Goal: Check status: Check status

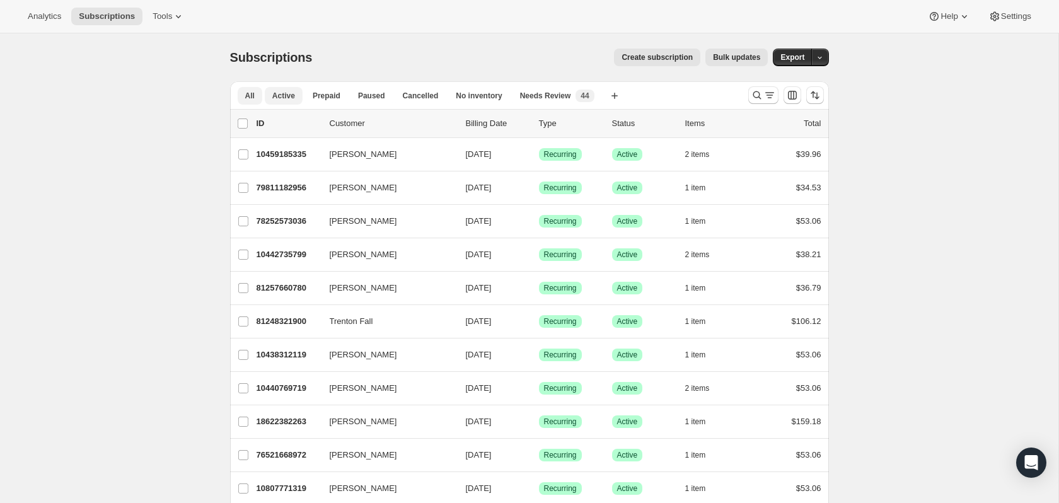
click at [273, 97] on span "Active" at bounding box center [283, 96] width 23 height 10
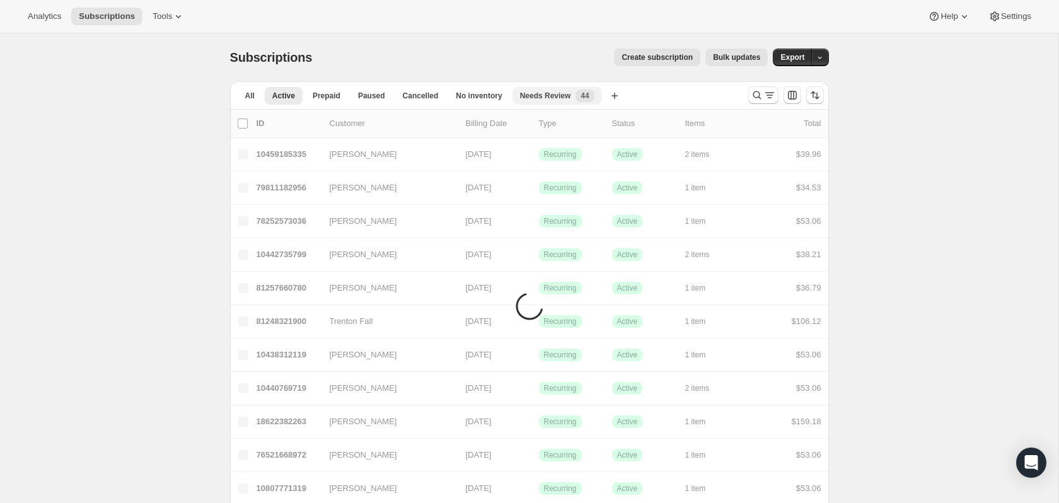
click at [539, 94] on span "Needs Review" at bounding box center [545, 96] width 51 height 10
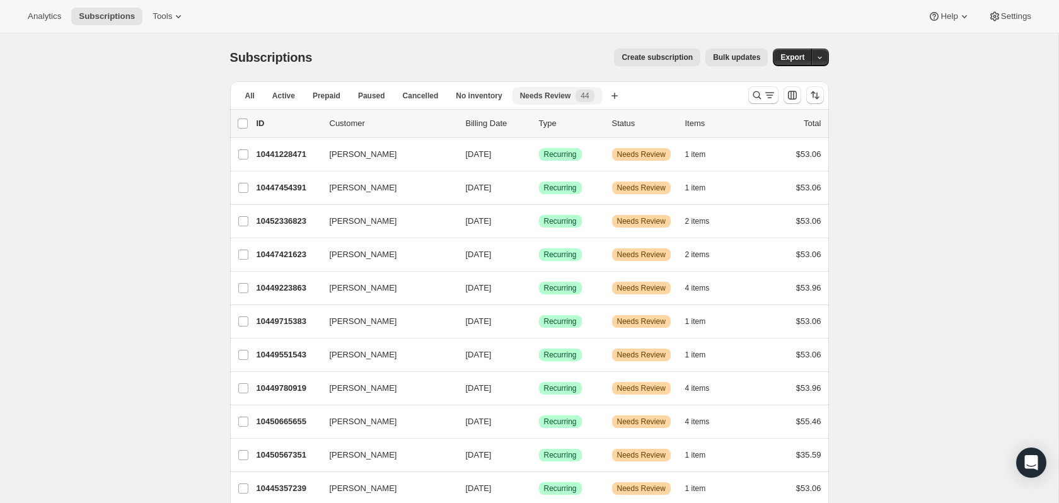
click at [539, 94] on span "Needs Review" at bounding box center [545, 96] width 51 height 10
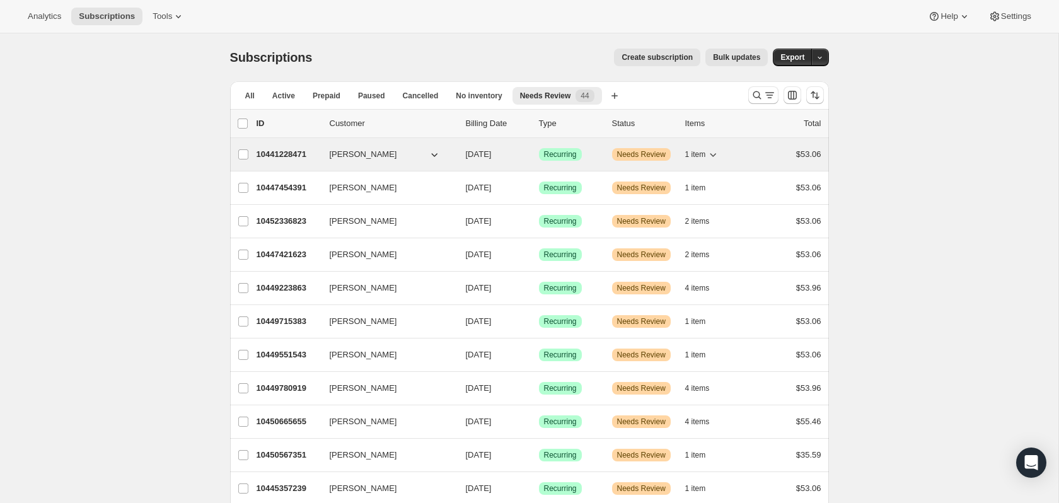
click at [384, 149] on span "[PERSON_NAME]" at bounding box center [363, 154] width 67 height 13
drag, startPoint x: 427, startPoint y: 155, endPoint x: 461, endPoint y: 164, distance: 35.3
click at [427, 156] on button "[PERSON_NAME]" at bounding box center [385, 154] width 126 height 20
click at [598, 156] on div "Success Recurring" at bounding box center [570, 154] width 63 height 13
drag, startPoint x: 638, startPoint y: 156, endPoint x: 624, endPoint y: 156, distance: 14.5
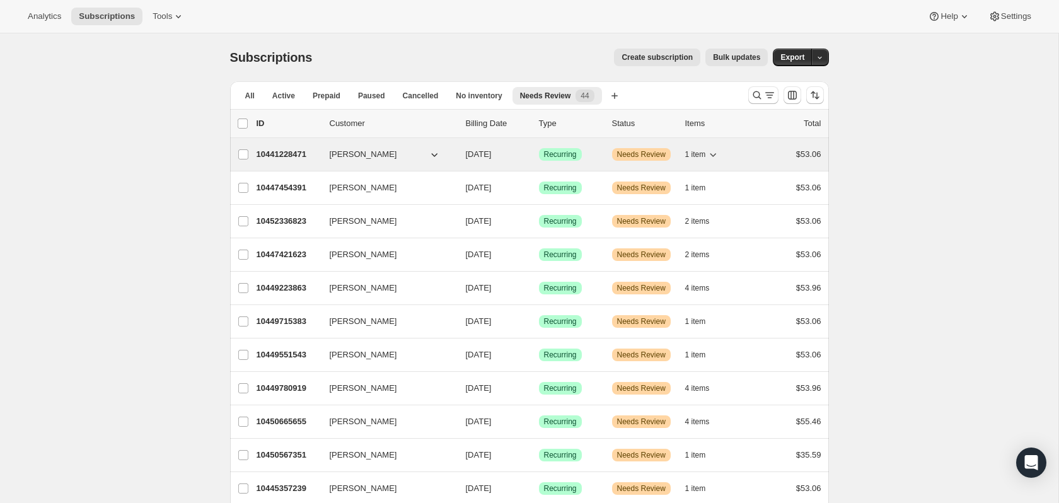
click at [638, 156] on span "Needs Review" at bounding box center [641, 154] width 49 height 10
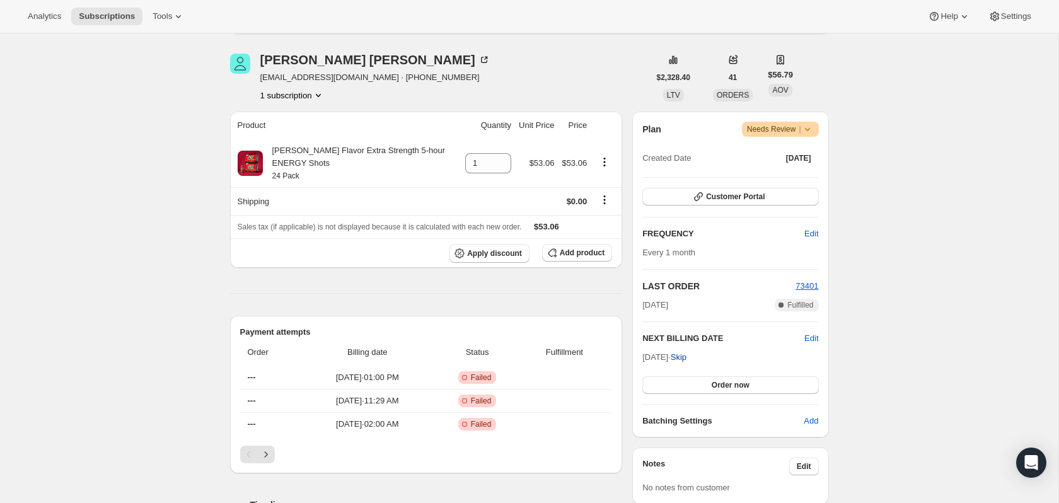
scroll to position [205, 0]
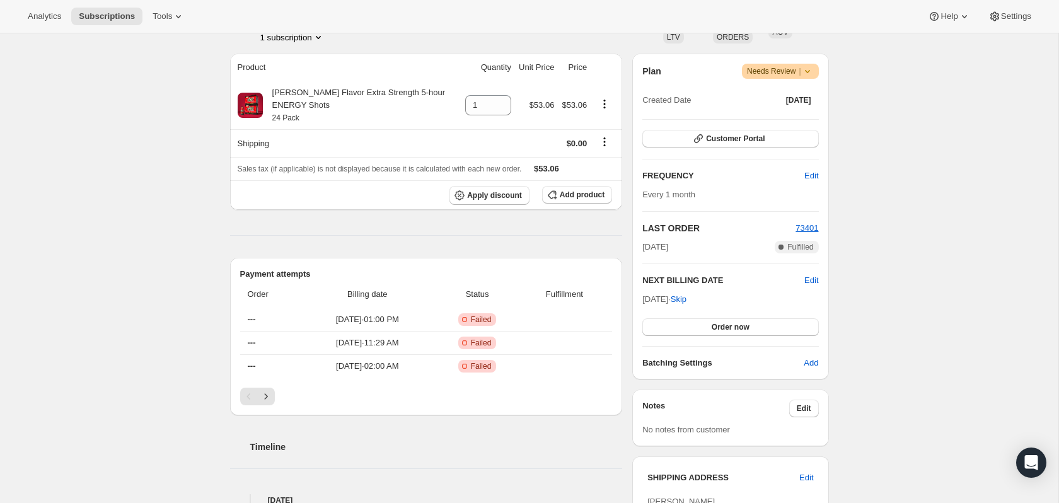
click at [815, 64] on span "Warning Needs Review |" at bounding box center [780, 71] width 77 height 15
click at [812, 67] on icon at bounding box center [807, 71] width 13 height 13
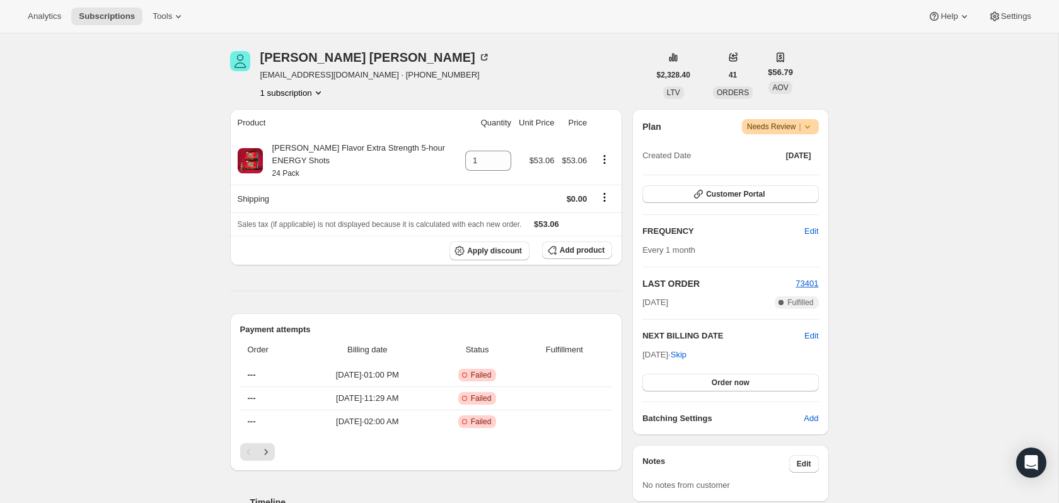
scroll to position [0, 0]
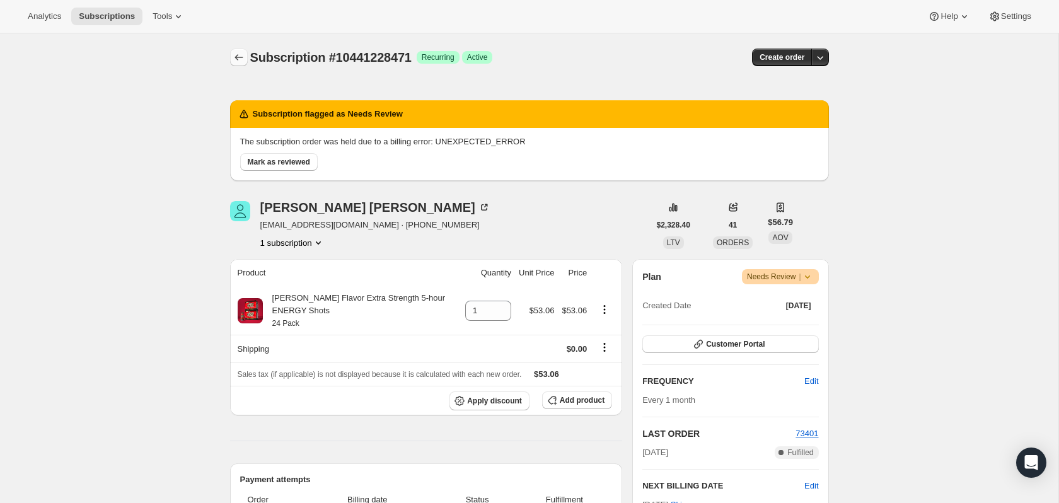
click at [244, 55] on icon "Subscriptions" at bounding box center [239, 57] width 13 height 13
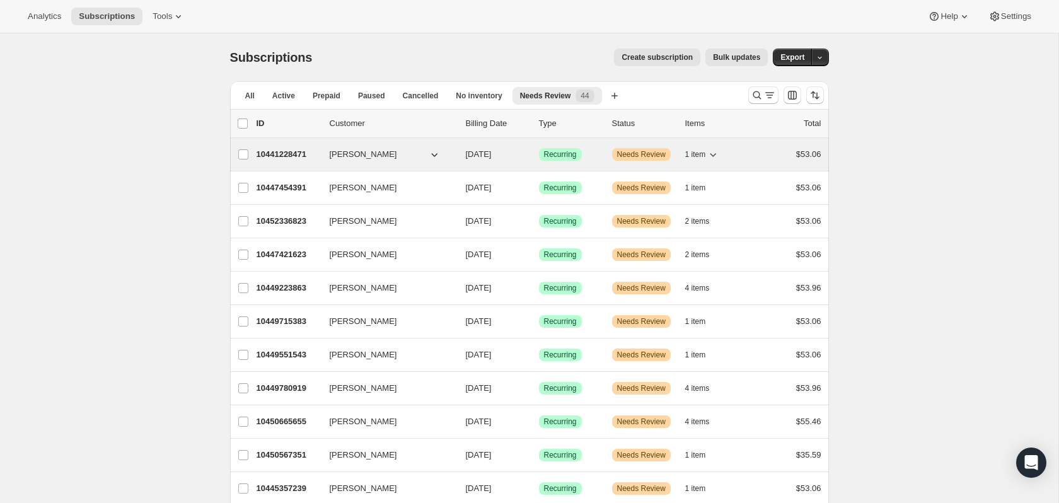
click at [332, 154] on span "[PERSON_NAME]" at bounding box center [363, 154] width 67 height 13
click at [598, 161] on div "10441228471 [PERSON_NAME] [DATE] Success Recurring Warning Needs Review 1 item …" at bounding box center [538, 155] width 565 height 18
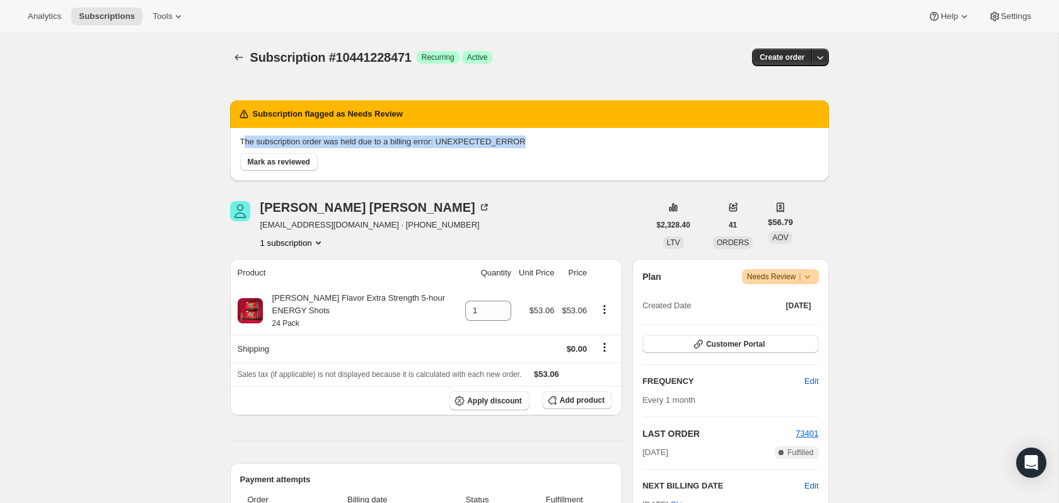
drag, startPoint x: 546, startPoint y: 141, endPoint x: 245, endPoint y: 144, distance: 300.6
click at [243, 144] on p "The subscription order was held due to a billing error: UNEXPECTED_ERROR" at bounding box center [529, 141] width 578 height 13
copy p "he subscription order was held due to a billing error: UNEXPECTED_ERROR"
